Goal: Navigation & Orientation: Find specific page/section

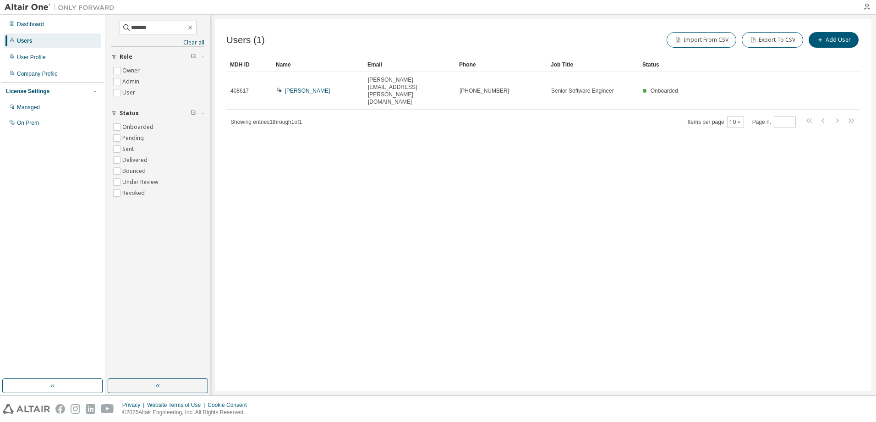
click at [33, 10] on img at bounding box center [62, 7] width 115 height 9
click at [21, 0] on div at bounding box center [59, 7] width 119 height 14
click at [570, 126] on div "Users (1) Import From CSV Export To CSV Add User Clear Load Save Save As Field …" at bounding box center [543, 204] width 656 height 371
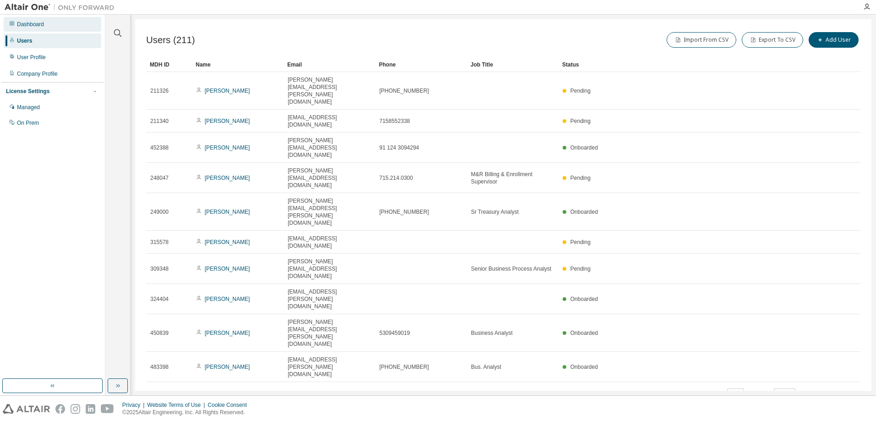
click at [35, 26] on div "Dashboard" at bounding box center [30, 24] width 27 height 7
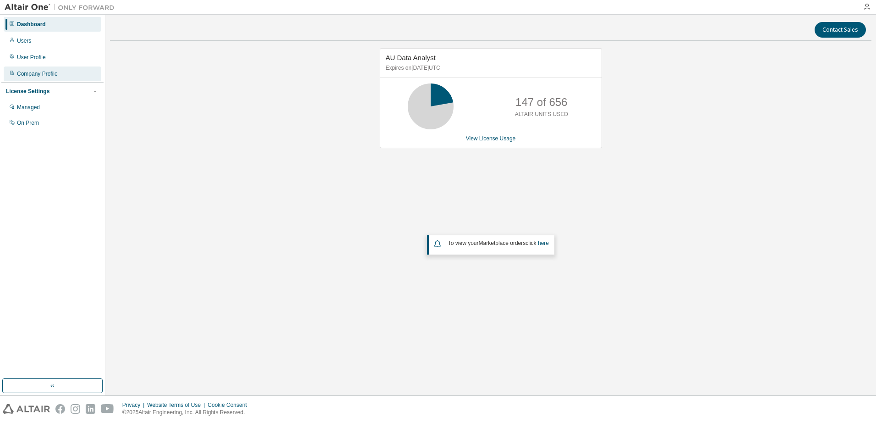
click at [35, 73] on div "Company Profile" at bounding box center [37, 73] width 41 height 7
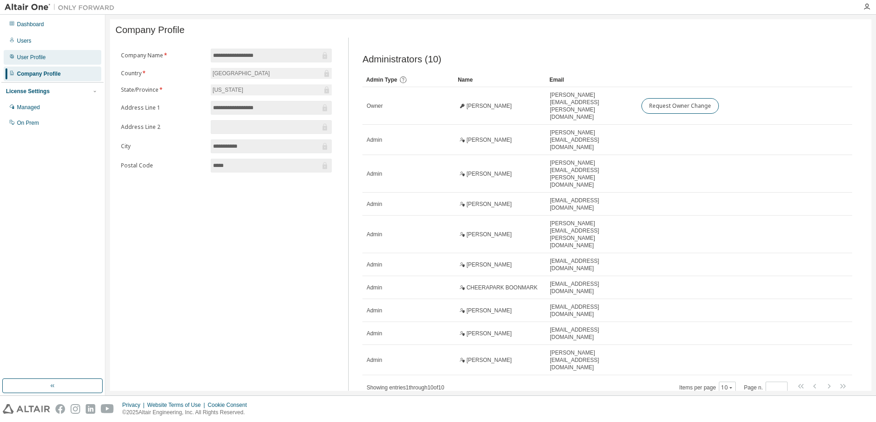
click at [25, 54] on div "User Profile" at bounding box center [31, 57] width 29 height 7
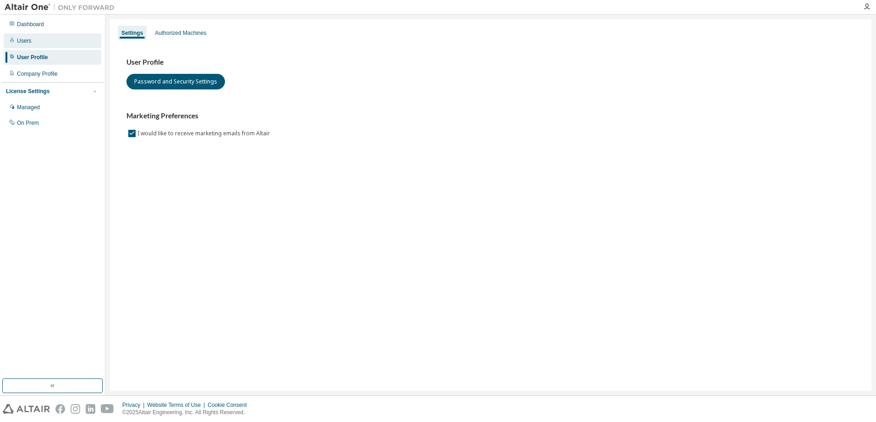
click at [24, 38] on div "Users" at bounding box center [24, 40] width 14 height 7
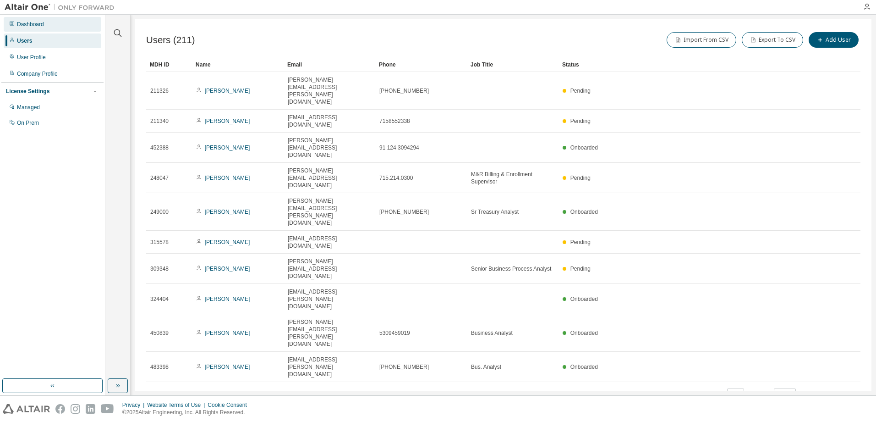
click at [24, 23] on div "Dashboard" at bounding box center [30, 24] width 27 height 7
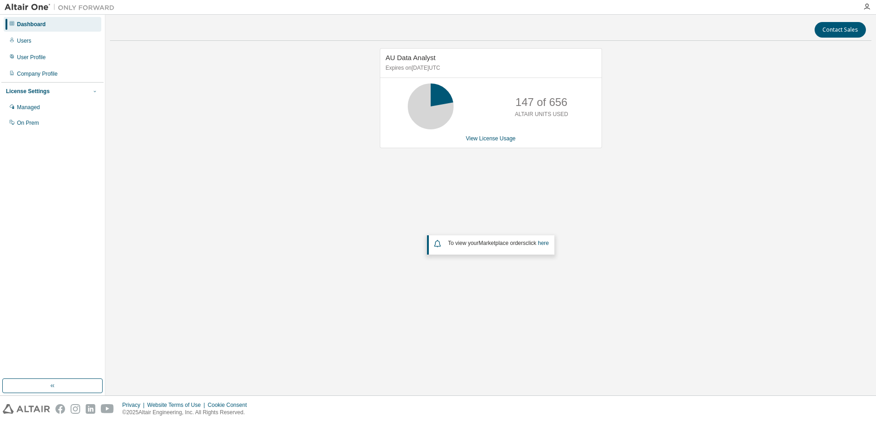
click at [94, 88] on icon "button" at bounding box center [95, 91] width 6 height 6
click at [38, 110] on div "Managed" at bounding box center [28, 107] width 23 height 7
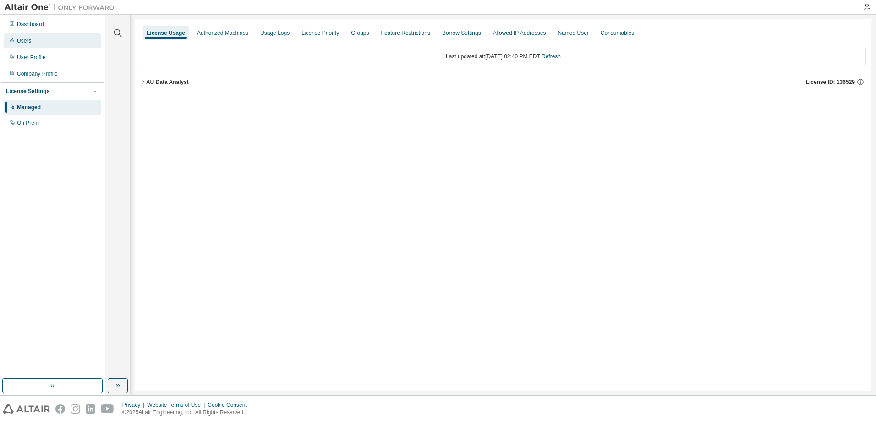
click at [29, 40] on div "Users" at bounding box center [24, 40] width 14 height 7
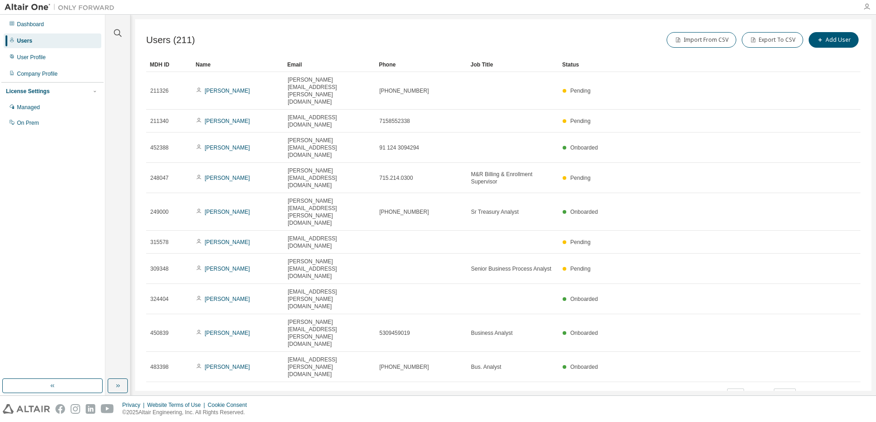
click at [869, 5] on icon "button" at bounding box center [867, 6] width 7 height 7
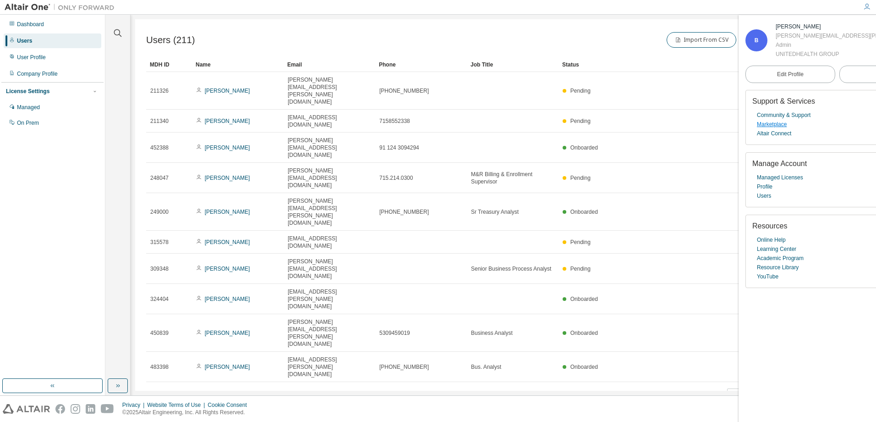
click at [781, 124] on link "Marketplace" at bounding box center [772, 124] width 30 height 9
